Goal: Check status: Check status

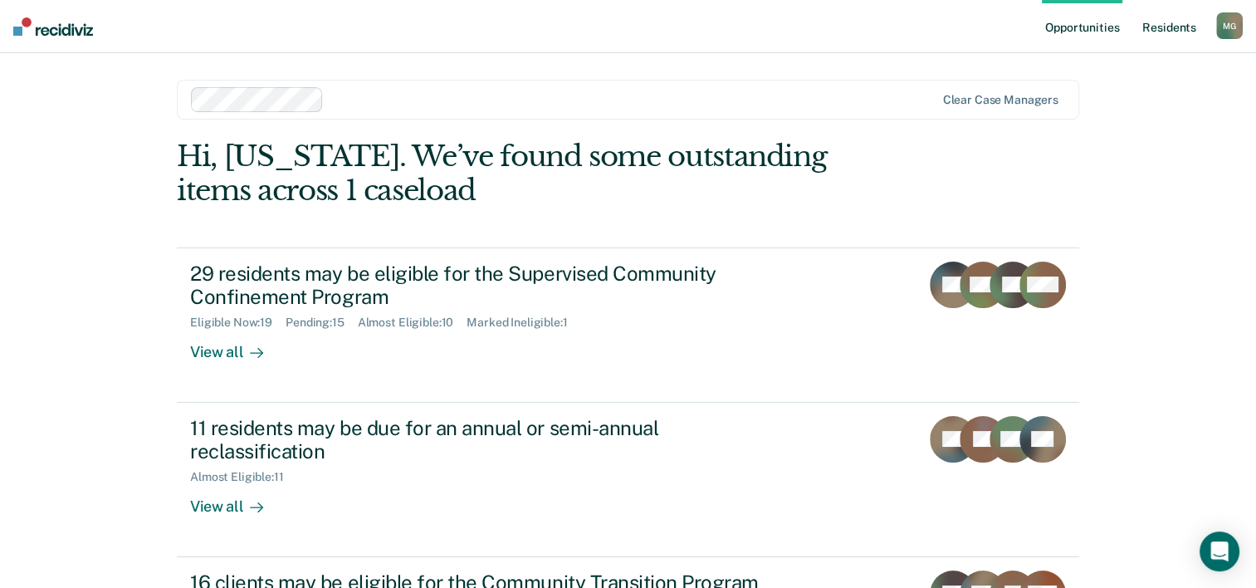
click at [1166, 20] on link "Resident s" at bounding box center [1169, 26] width 61 height 53
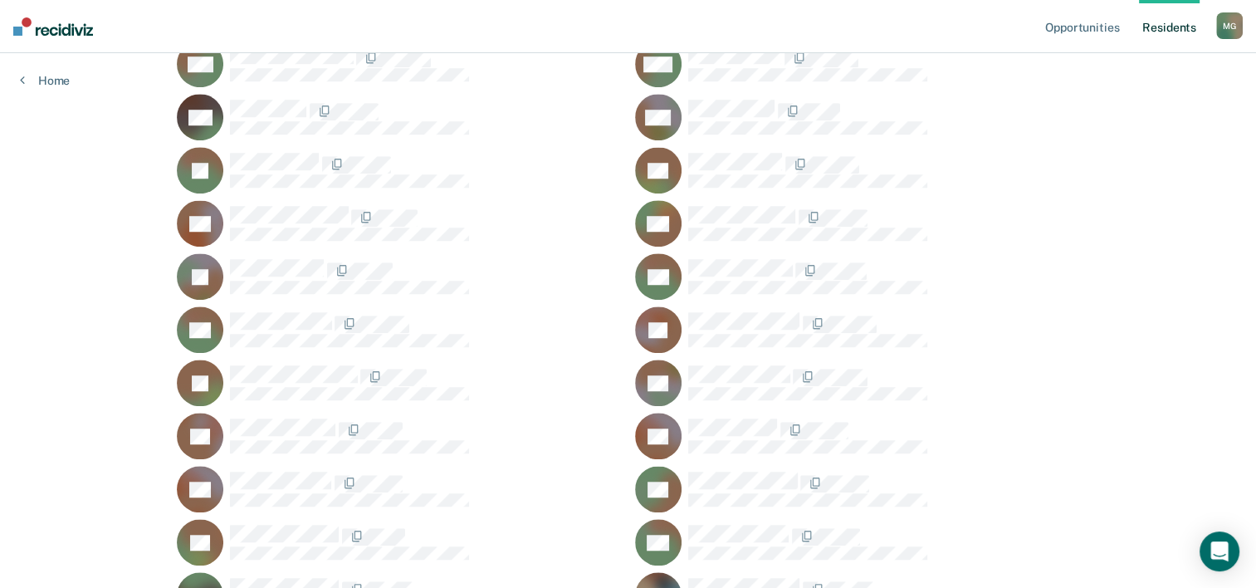
scroll to position [1328, 0]
